Goal: Navigation & Orientation: Find specific page/section

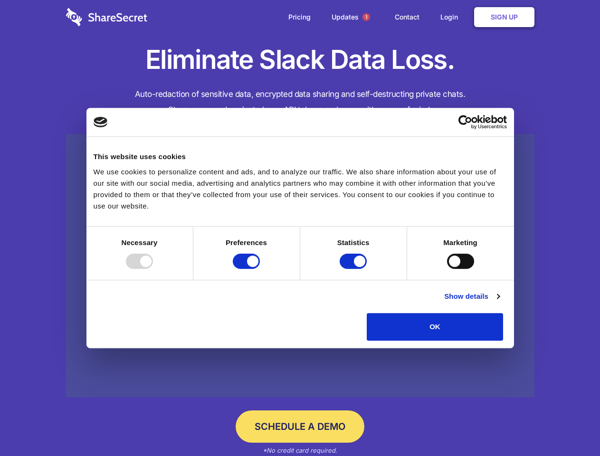
click at [153, 269] on div at bounding box center [139, 261] width 27 height 15
click at [260, 269] on input "Preferences" at bounding box center [246, 261] width 27 height 15
checkbox input "false"
click at [355, 269] on input "Statistics" at bounding box center [353, 261] width 27 height 15
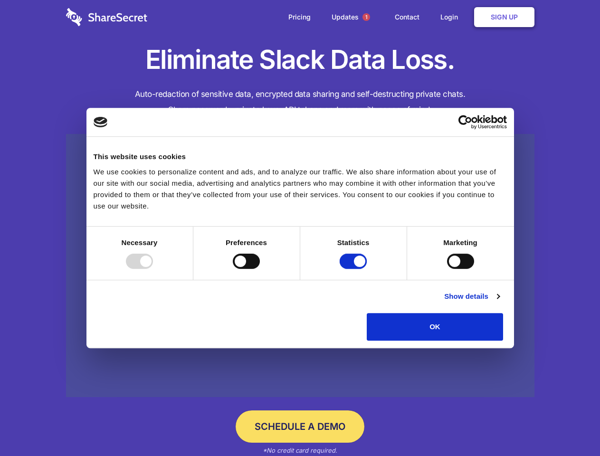
checkbox input "false"
click at [447, 269] on input "Marketing" at bounding box center [460, 261] width 27 height 15
checkbox input "true"
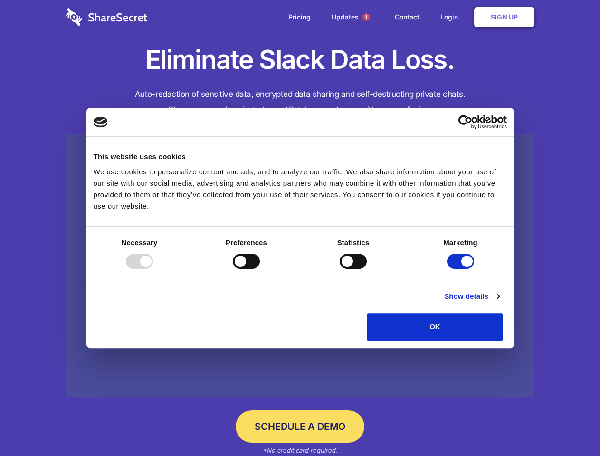
click at [500, 302] on link "Show details" at bounding box center [472, 296] width 55 height 11
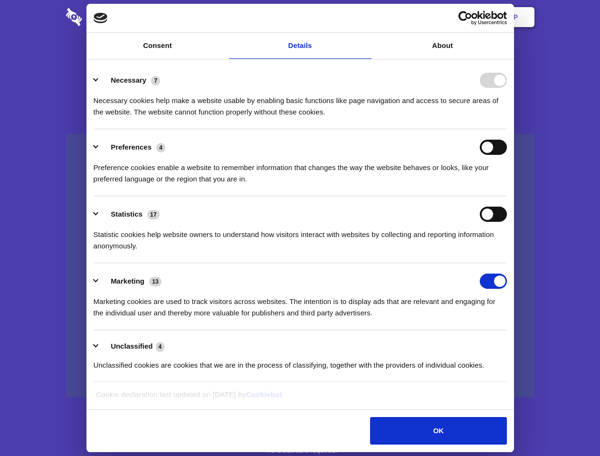
click at [512, 344] on div "Details Necessary 7 Necessary cookies help make a website usable by enabling ba…" at bounding box center [300, 234] width 423 height 345
click at [366, 17] on span "1" at bounding box center [367, 17] width 8 height 8
